Goal: Information Seeking & Learning: Learn about a topic

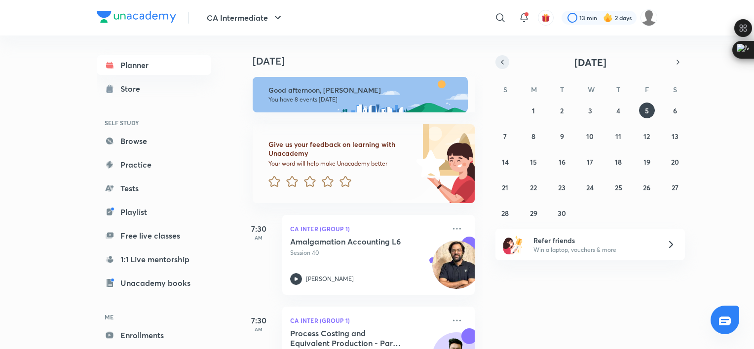
click at [504, 59] on icon "button" at bounding box center [503, 62] width 8 height 9
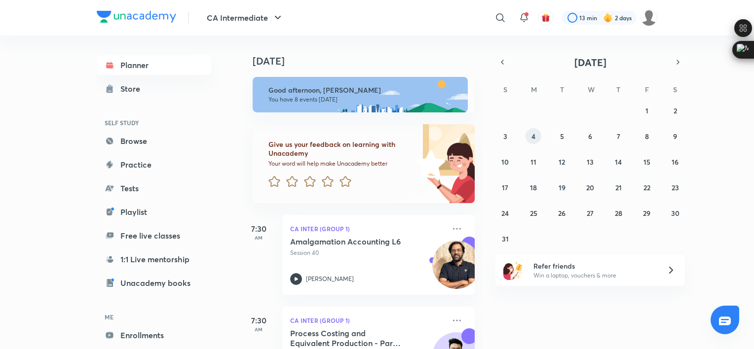
click at [535, 134] on abbr "4" at bounding box center [534, 136] width 4 height 9
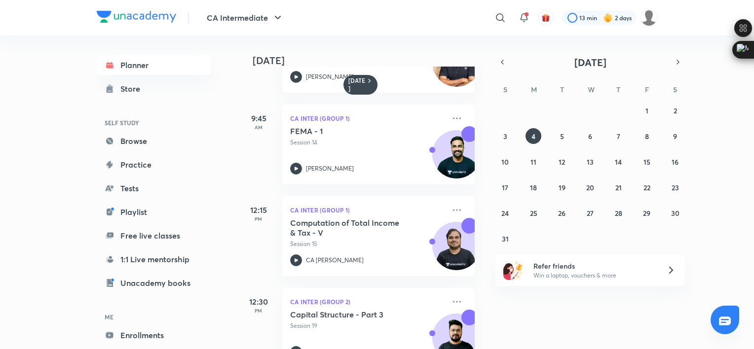
scroll to position [203, 0]
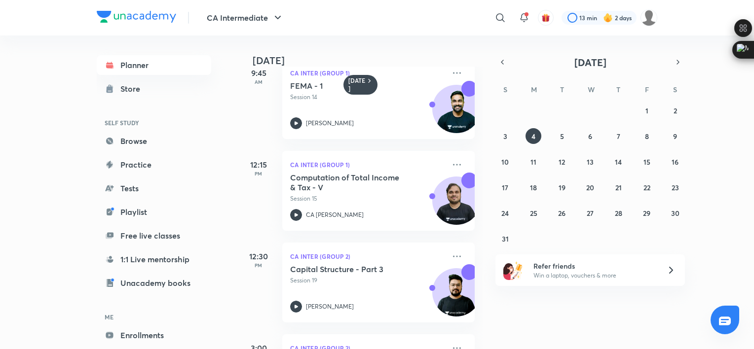
click at [475, 330] on div "[DATE] 7:30 AM CA Inter (Group 1) Employee Cost and Direct Expense - Part 4 Ses…" at bounding box center [361, 193] width 244 height 314
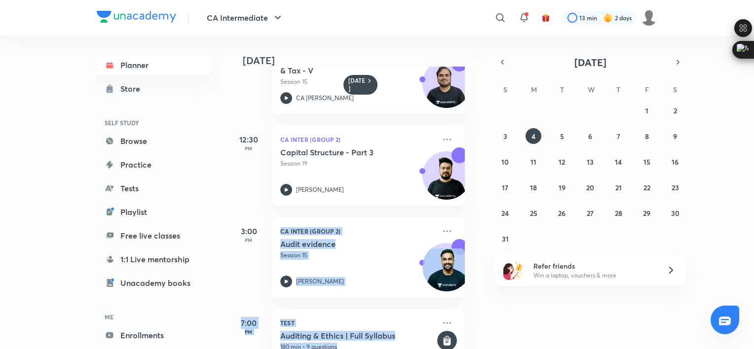
drag, startPoint x: 475, startPoint y: 330, endPoint x: 476, endPoint y: 335, distance: 5.2
click at [476, 335] on div "[DATE] 7:30 AM CA Inter (Group 1) Employee Cost and Direct Expense - Part 4 Ses…" at bounding box center [361, 193] width 244 height 314
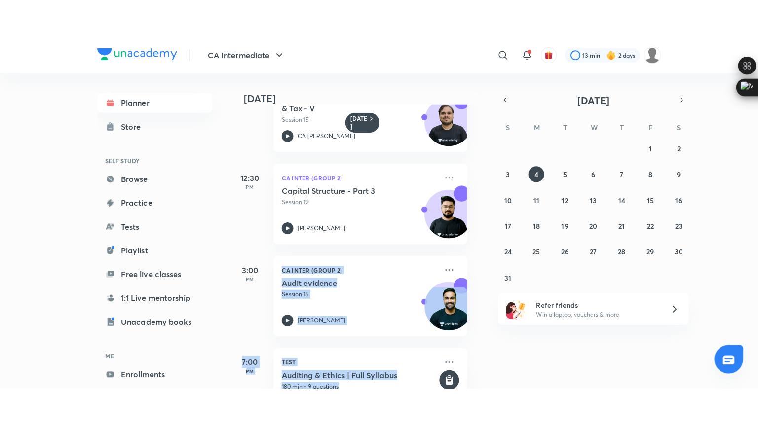
scroll to position [332, 10]
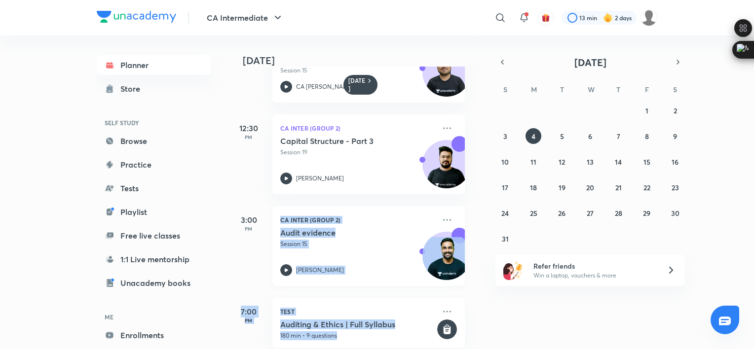
click at [363, 255] on div "Audit evidence Session 15 [PERSON_NAME]" at bounding box center [357, 252] width 155 height 48
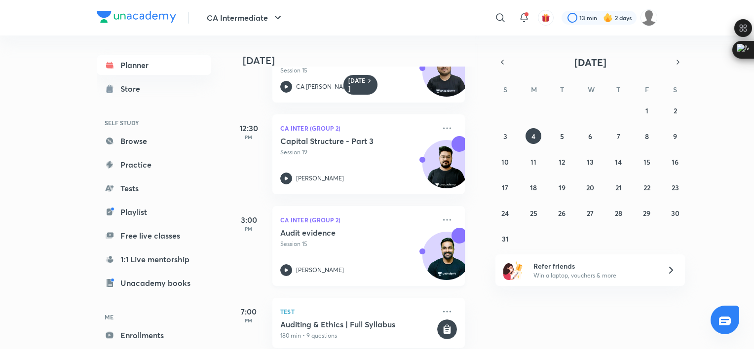
click at [363, 255] on div "Audit evidence Session 15 [PERSON_NAME]" at bounding box center [357, 252] width 155 height 48
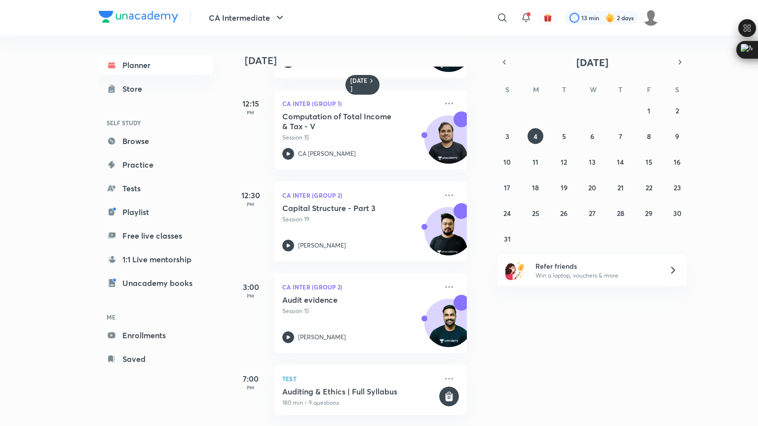
scroll to position [272, 10]
